Goal: Task Accomplishment & Management: Use online tool/utility

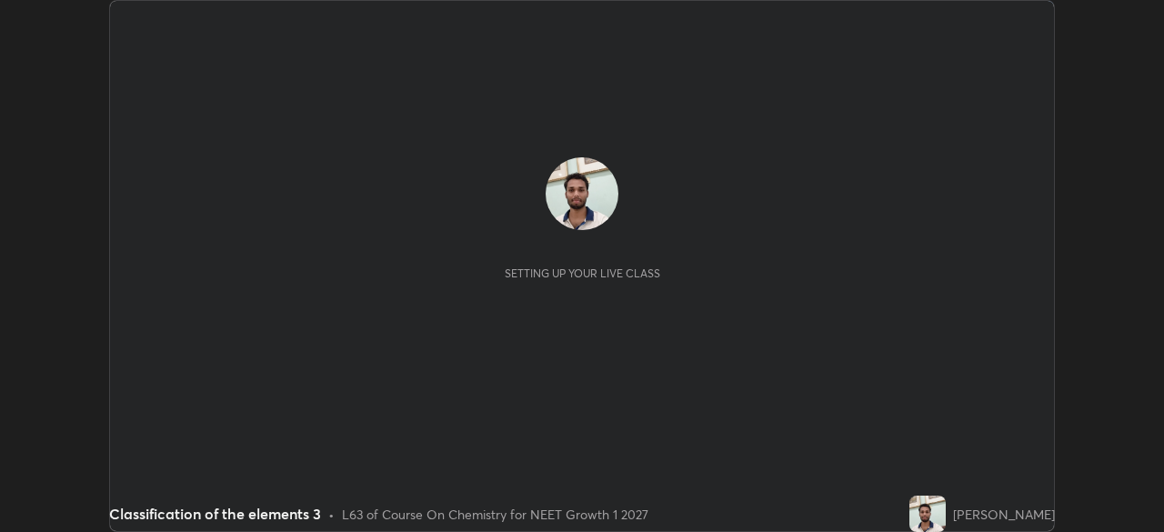
scroll to position [532, 1164]
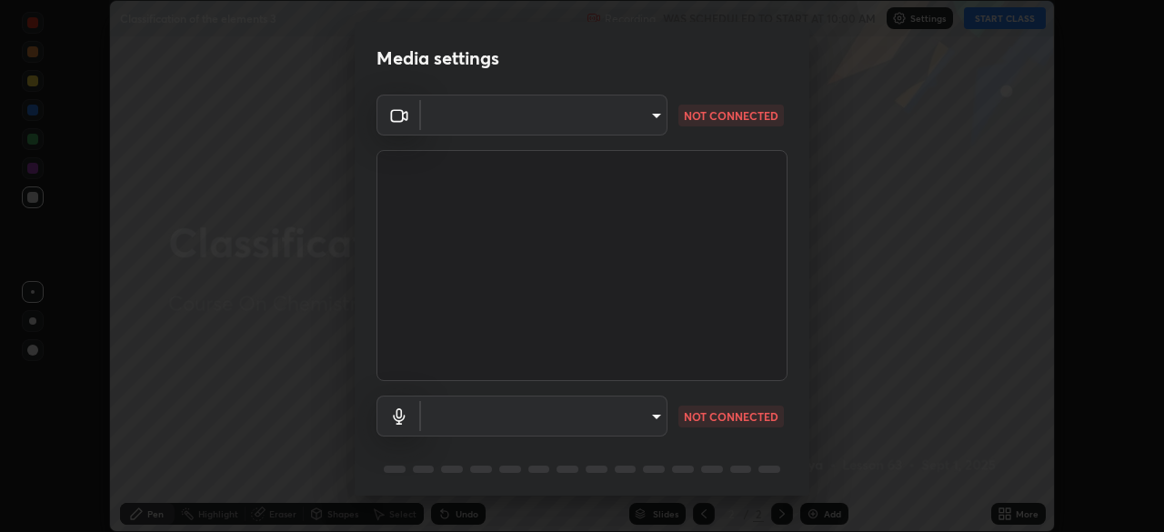
type input "8428e2be8a3e3f13974341e33778a08111258fb38798500ded61d344a6a8a77e"
type input "default"
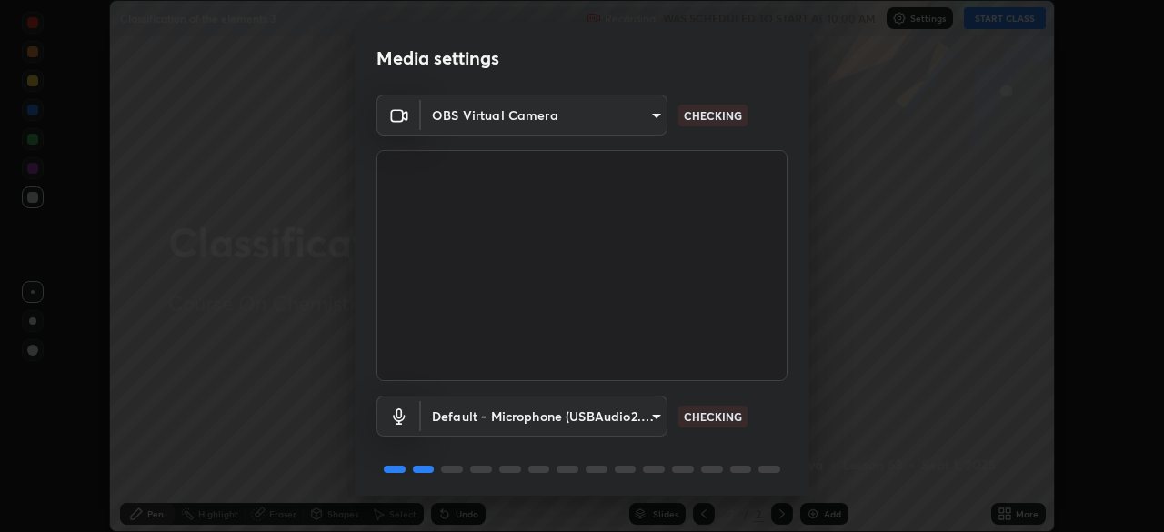
scroll to position [65, 0]
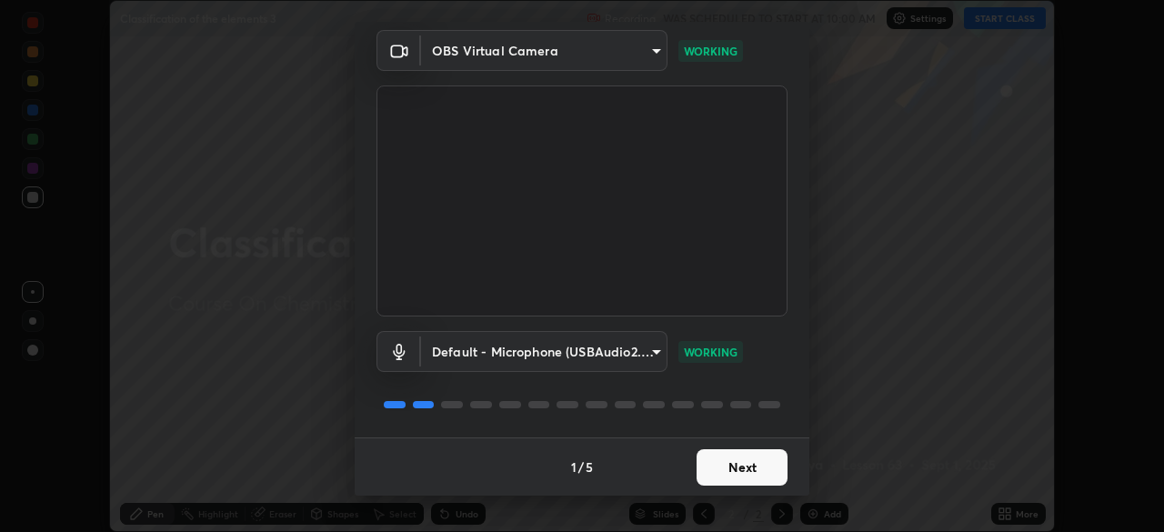
click at [736, 476] on button "Next" at bounding box center [741, 467] width 91 height 36
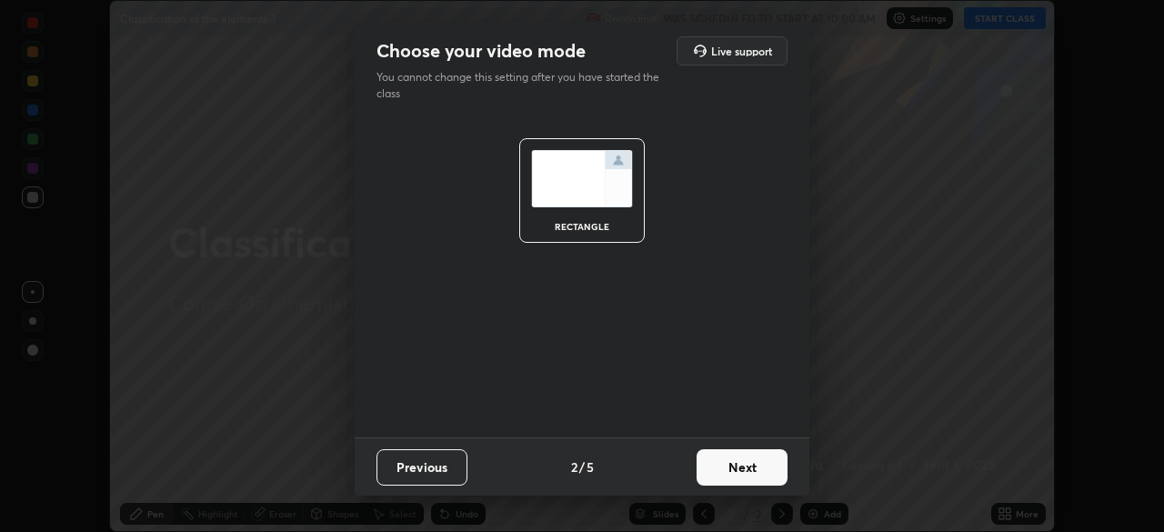
scroll to position [0, 0]
click at [740, 471] on button "Next" at bounding box center [741, 467] width 91 height 36
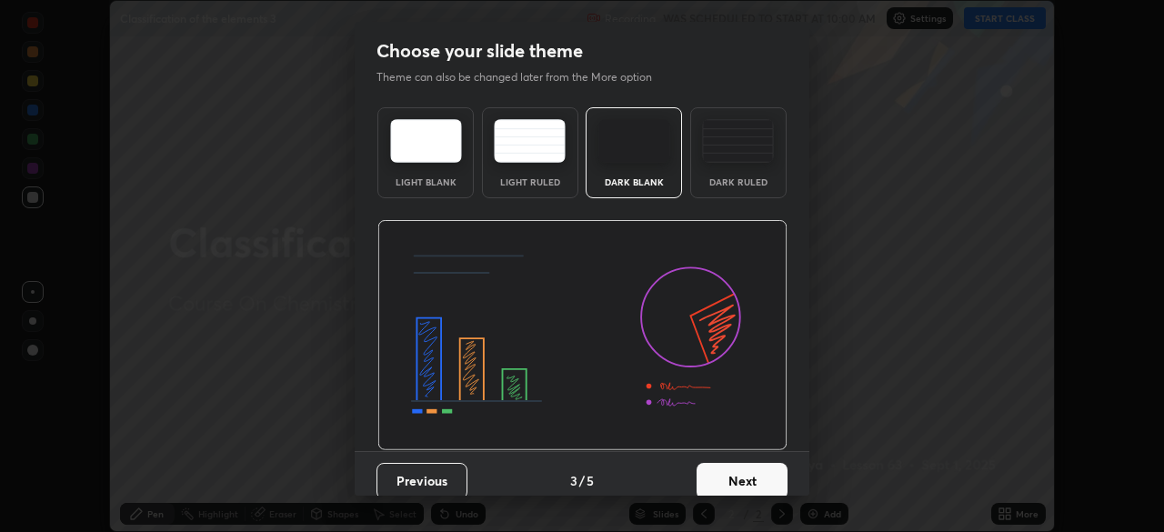
click at [738, 475] on button "Next" at bounding box center [741, 481] width 91 height 36
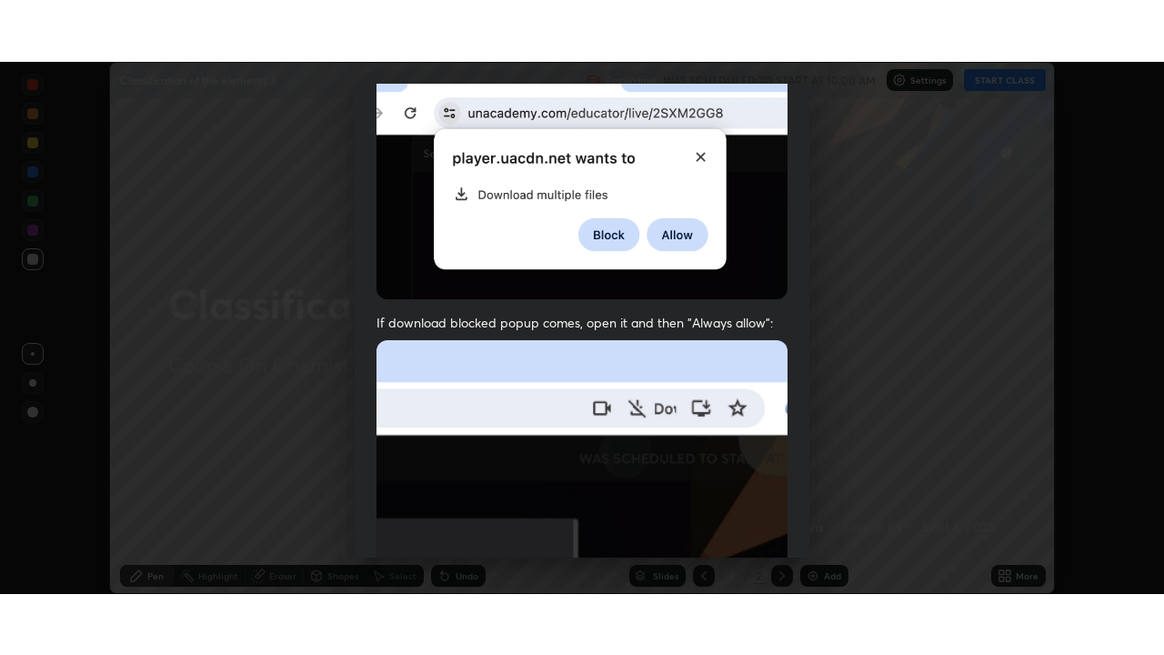
scroll to position [435, 0]
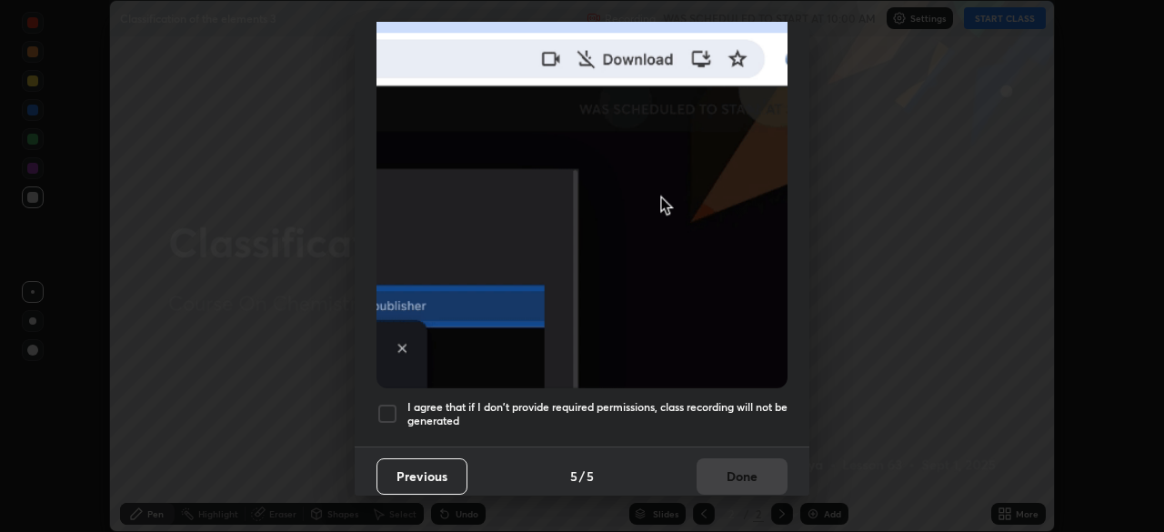
click at [385, 412] on div at bounding box center [387, 414] width 22 height 22
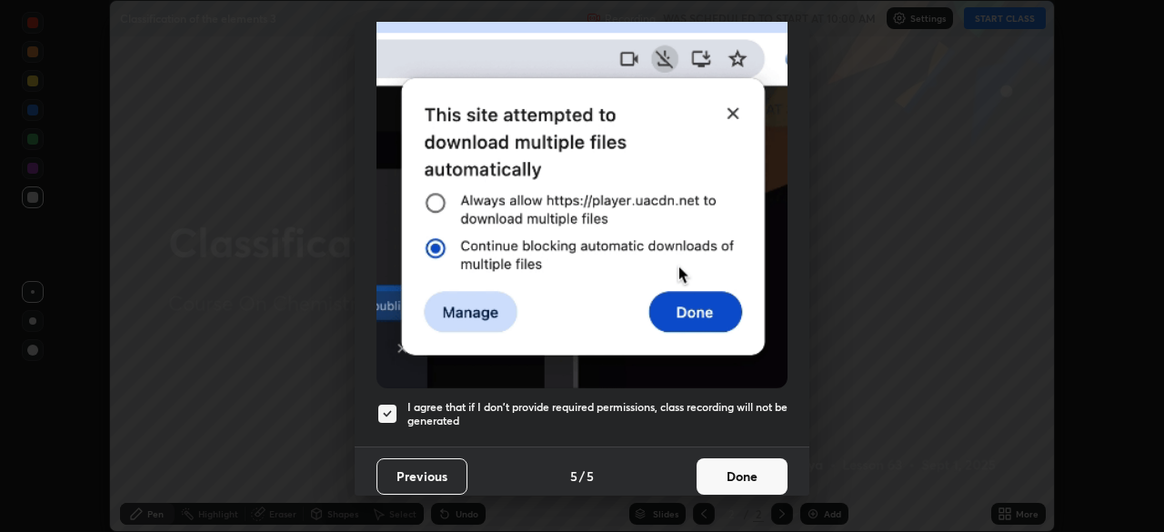
click at [739, 468] on button "Done" at bounding box center [741, 476] width 91 height 36
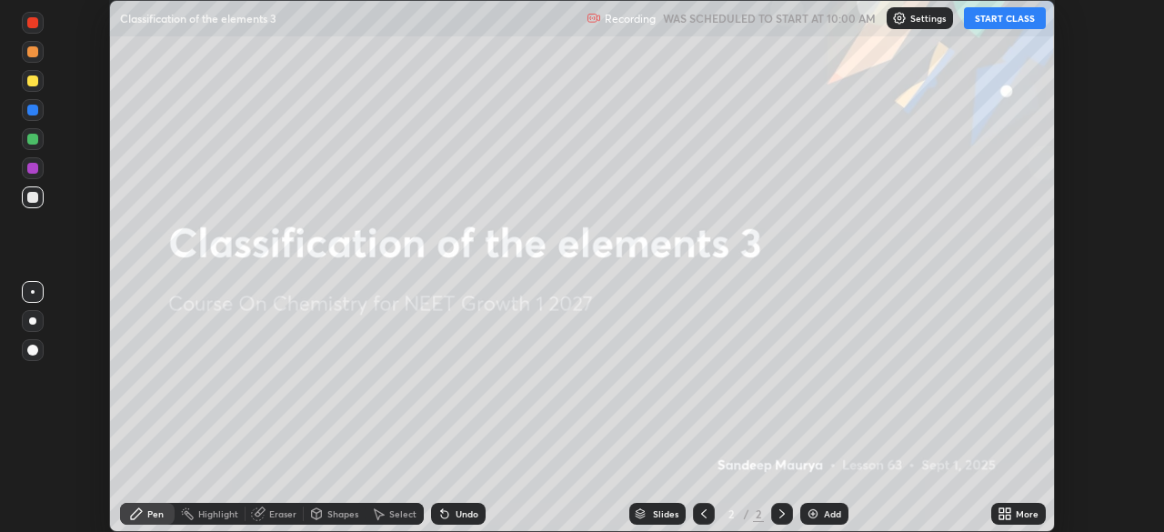
click at [1007, 18] on button "START CLASS" at bounding box center [1005, 18] width 82 height 22
click at [805, 509] on img at bounding box center [812, 513] width 15 height 15
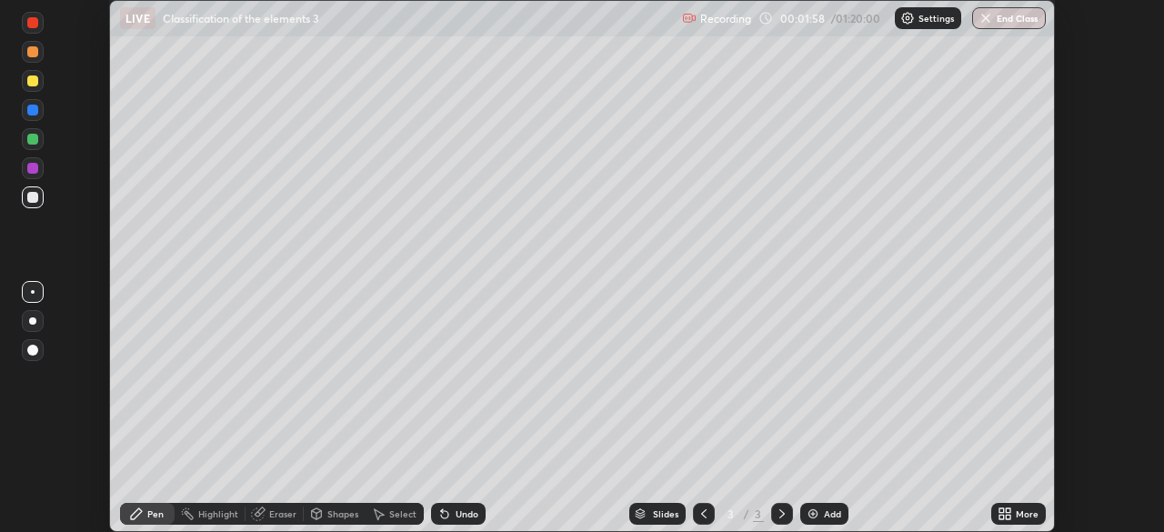
click at [1010, 514] on icon at bounding box center [1004, 513] width 15 height 15
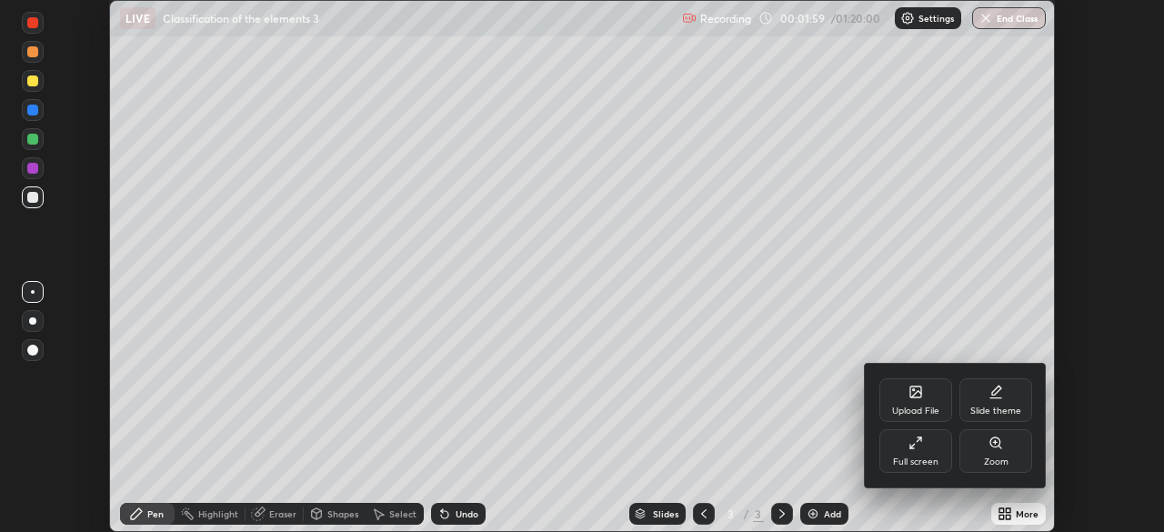
click at [904, 454] on div "Full screen" at bounding box center [915, 451] width 73 height 44
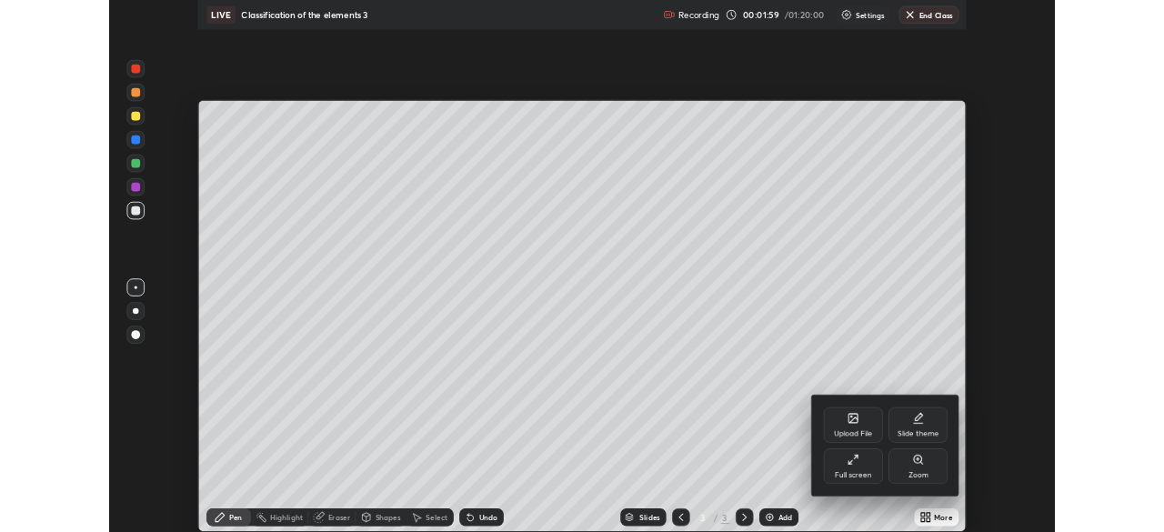
scroll to position [655, 1164]
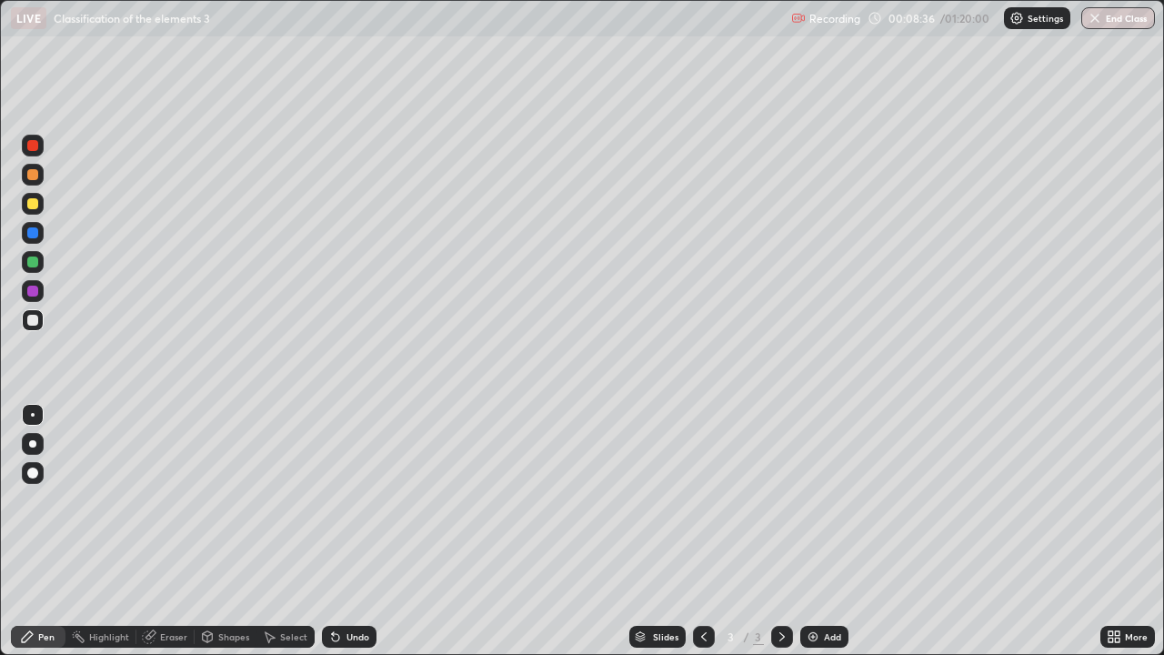
click at [33, 172] on div at bounding box center [32, 174] width 11 height 11
click at [37, 202] on div at bounding box center [32, 203] width 11 height 11
click at [352, 531] on div "Undo" at bounding box center [357, 636] width 23 height 9
click at [37, 323] on div at bounding box center [32, 320] width 11 height 11
click at [42, 296] on div at bounding box center [33, 291] width 22 height 22
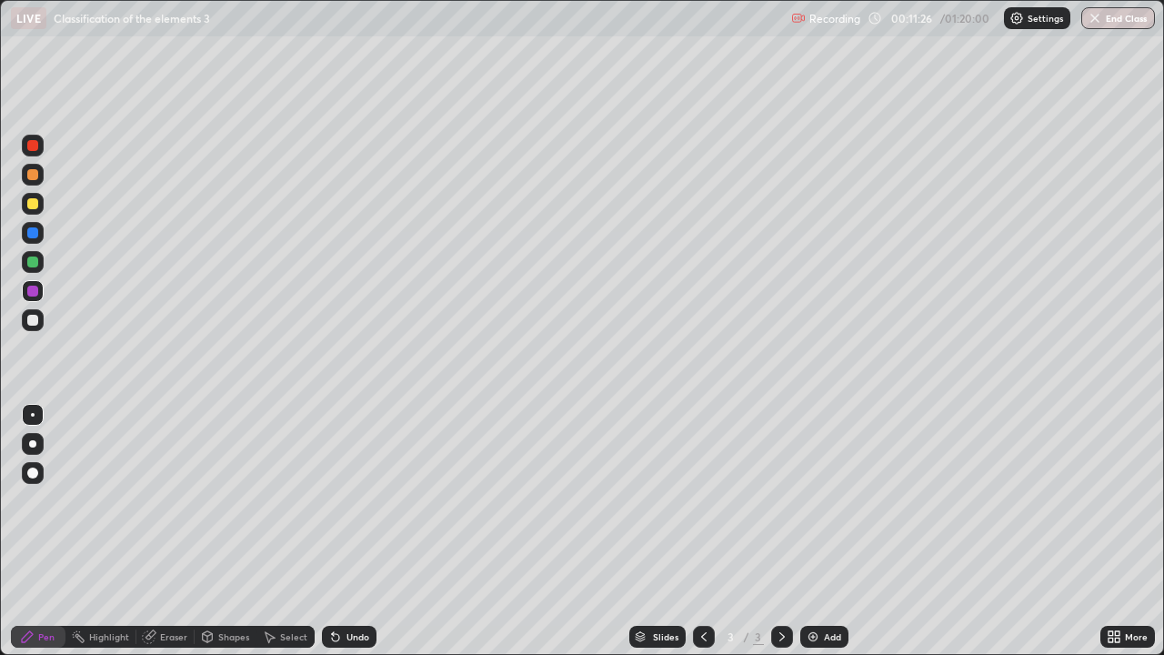
click at [811, 531] on img at bounding box center [812, 636] width 15 height 15
click at [37, 204] on div at bounding box center [32, 203] width 11 height 11
click at [702, 531] on icon at bounding box center [703, 636] width 15 height 15
click at [778, 531] on icon at bounding box center [781, 636] width 15 height 15
click at [40, 321] on div at bounding box center [33, 320] width 22 height 22
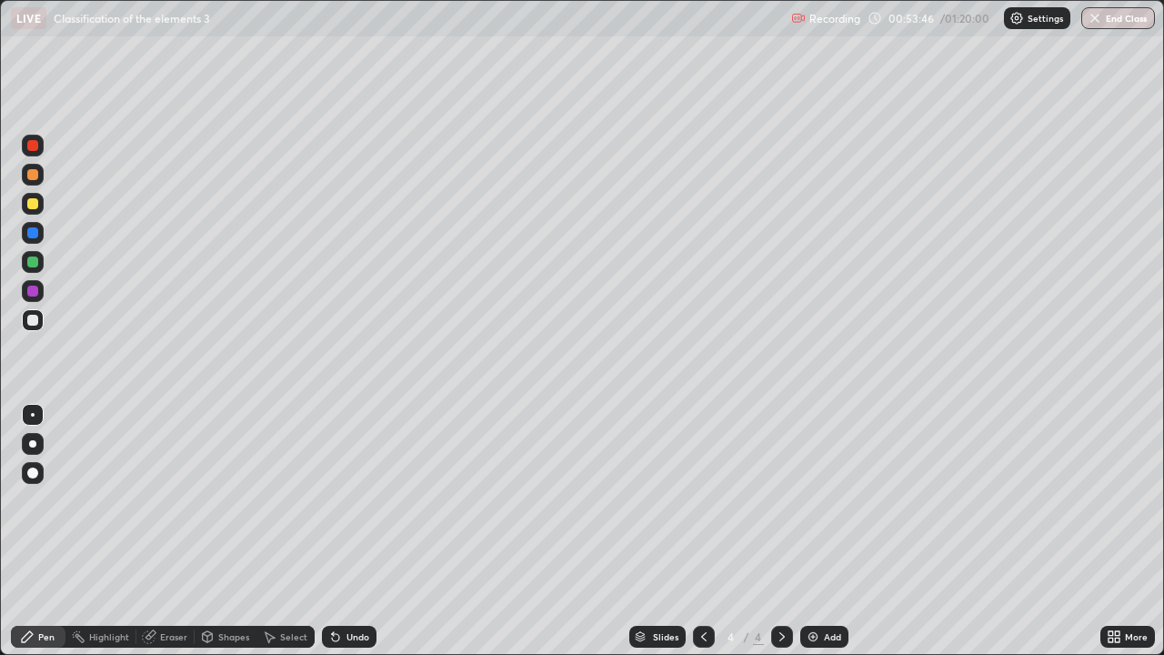
click at [813, 531] on img at bounding box center [812, 636] width 15 height 15
click at [1096, 24] on img "button" at bounding box center [1094, 18] width 15 height 15
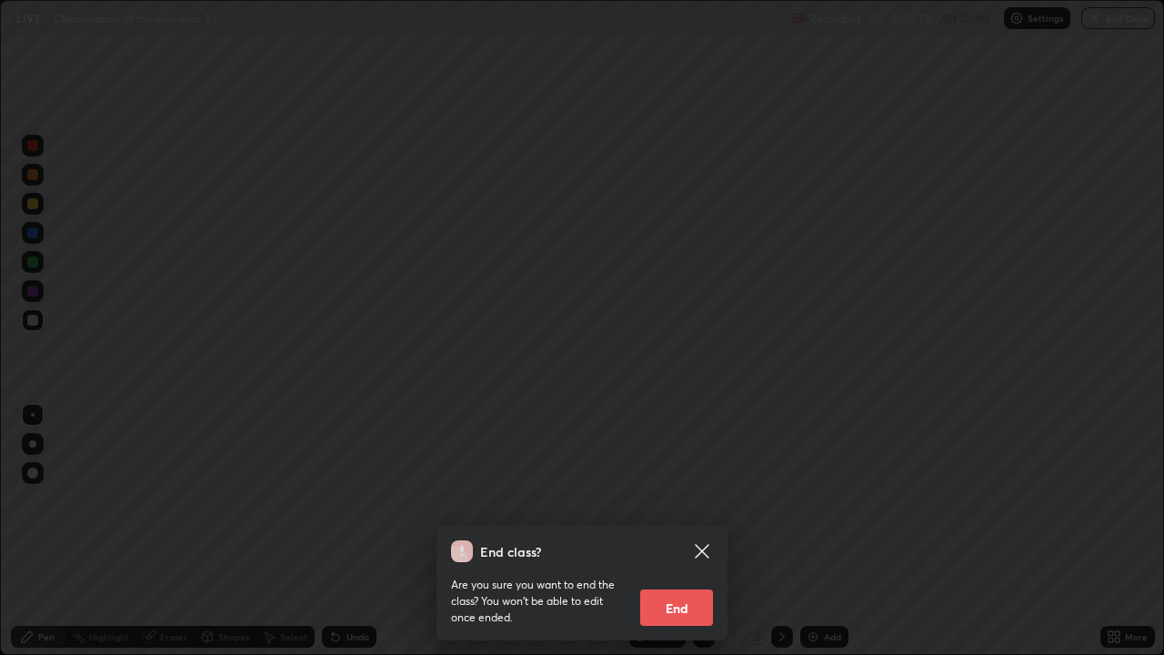
click at [684, 531] on button "End" at bounding box center [676, 607] width 73 height 36
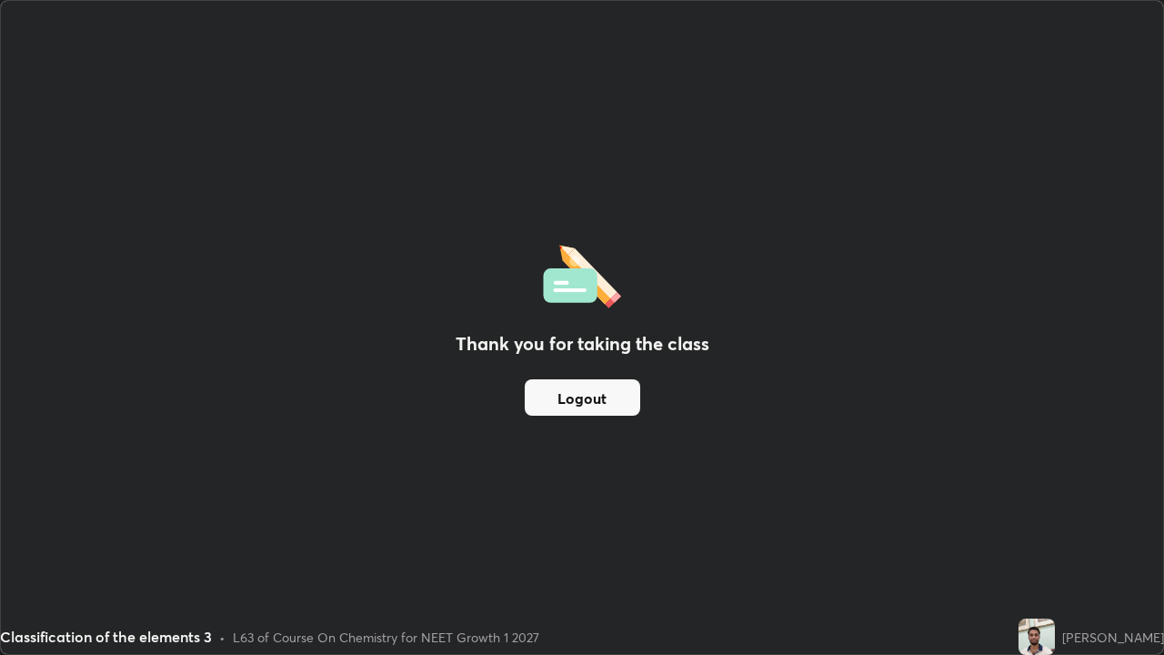
click at [937, 394] on div "Thank you for taking the class Logout" at bounding box center [582, 327] width 1162 height 653
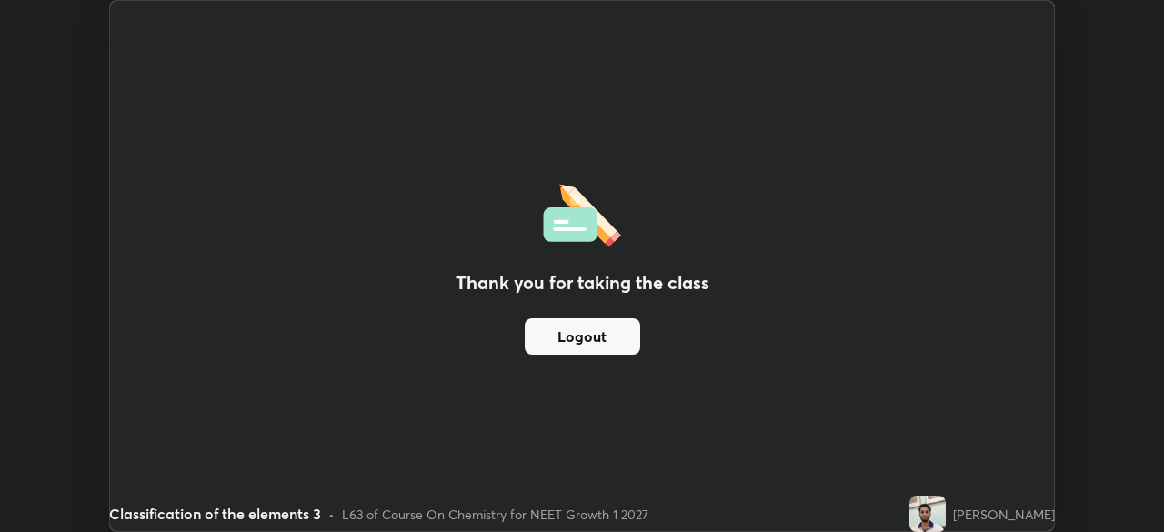
scroll to position [90371, 89739]
